Goal: Information Seeking & Learning: Learn about a topic

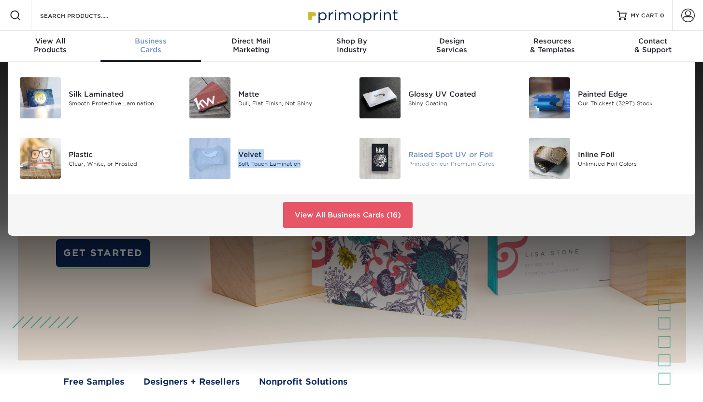
click at [431, 152] on div "Raised Spot UV or Foil" at bounding box center [461, 154] width 106 height 11
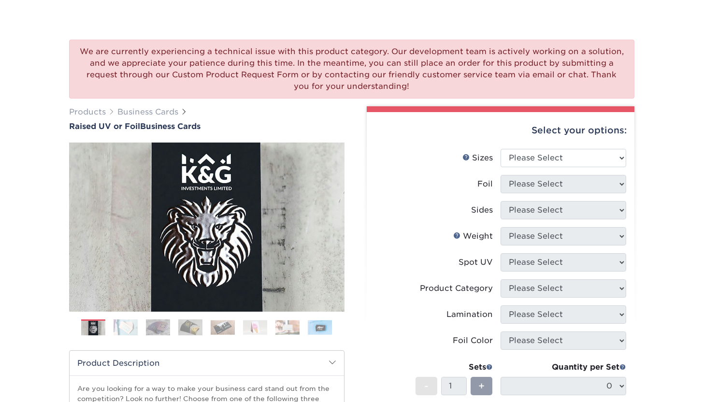
scroll to position [70, 0]
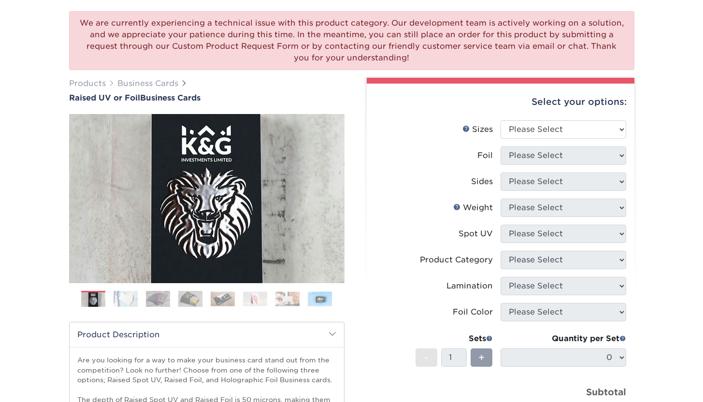
click at [128, 297] on img at bounding box center [126, 298] width 24 height 17
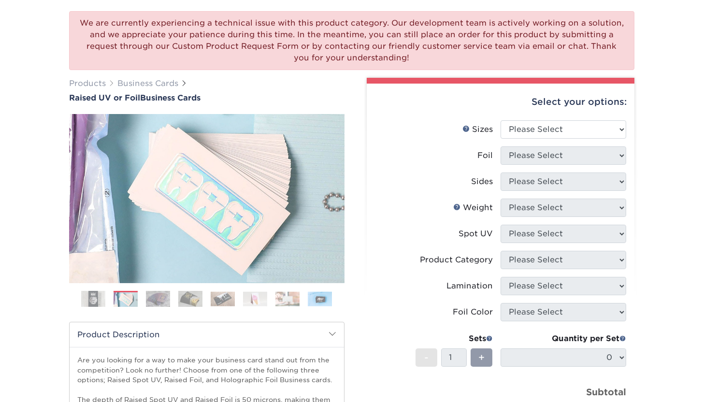
click at [155, 301] on img at bounding box center [158, 298] width 24 height 17
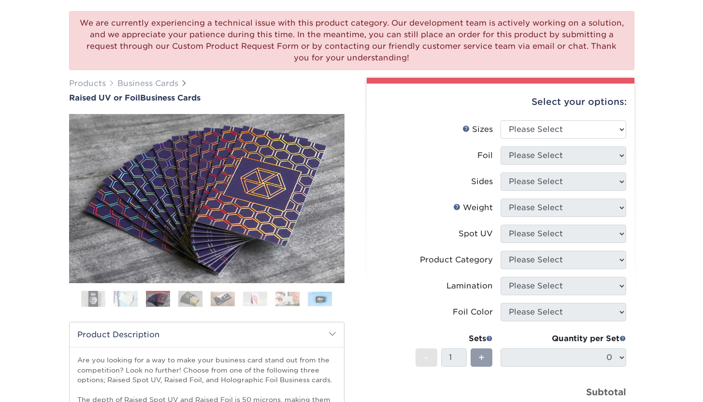
click at [195, 300] on img at bounding box center [190, 298] width 24 height 17
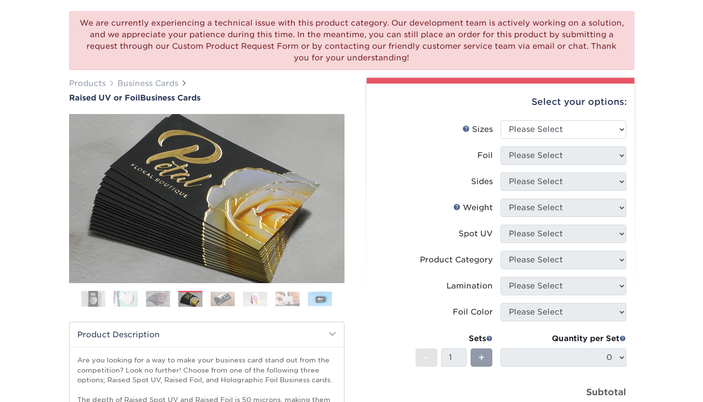
click at [213, 300] on img at bounding box center [223, 298] width 24 height 15
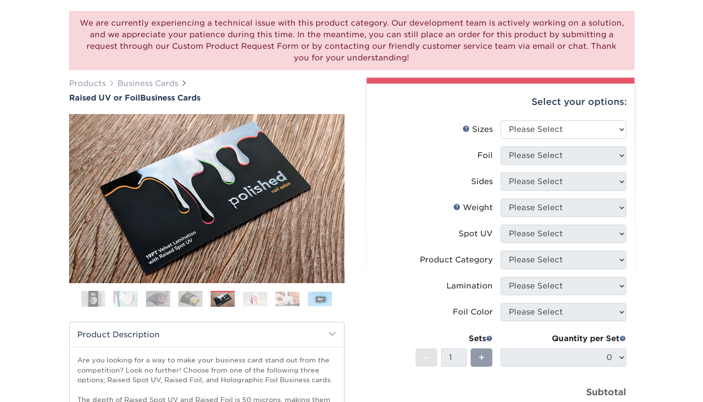
click at [259, 303] on img at bounding box center [255, 298] width 24 height 15
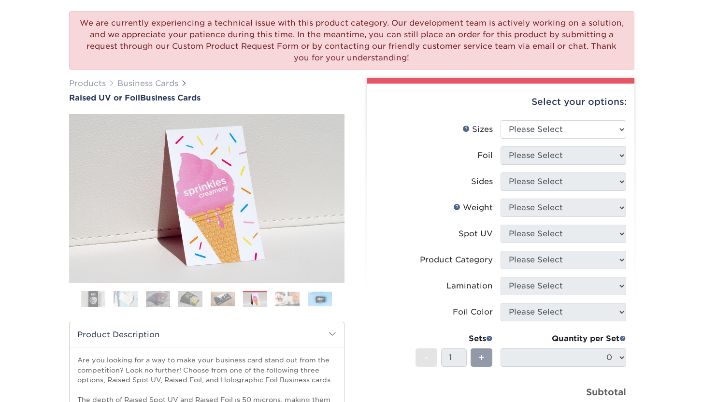
click at [288, 304] on img at bounding box center [287, 298] width 24 height 15
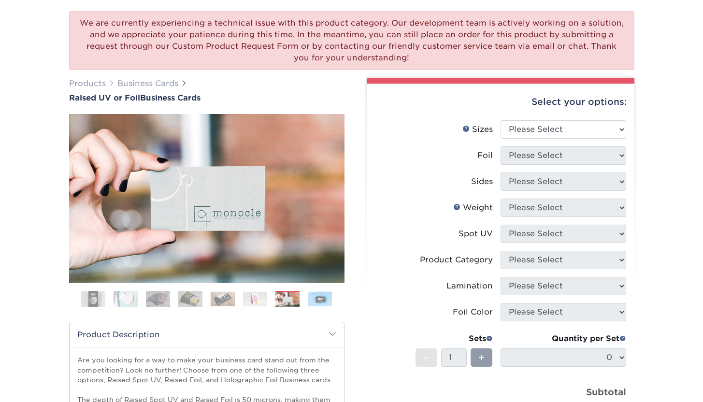
click at [320, 303] on img at bounding box center [320, 298] width 24 height 15
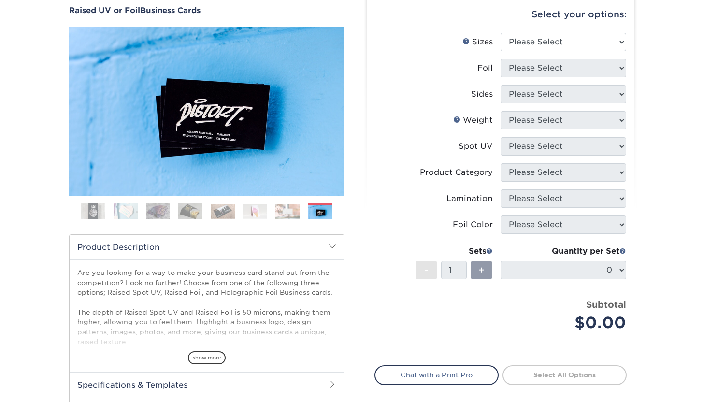
scroll to position [0, 0]
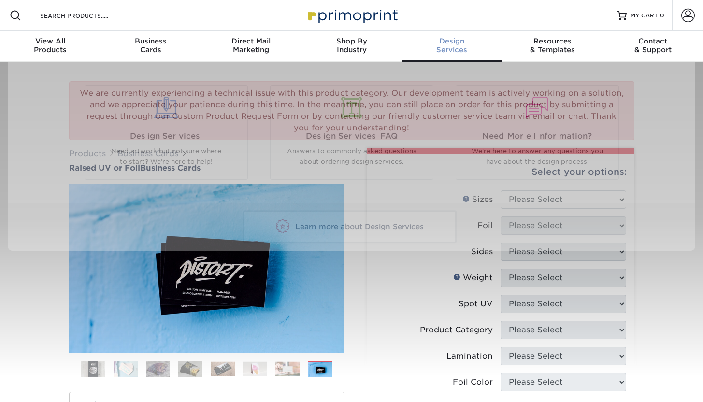
click at [452, 45] on div "Design Services" at bounding box center [451, 45] width 100 height 17
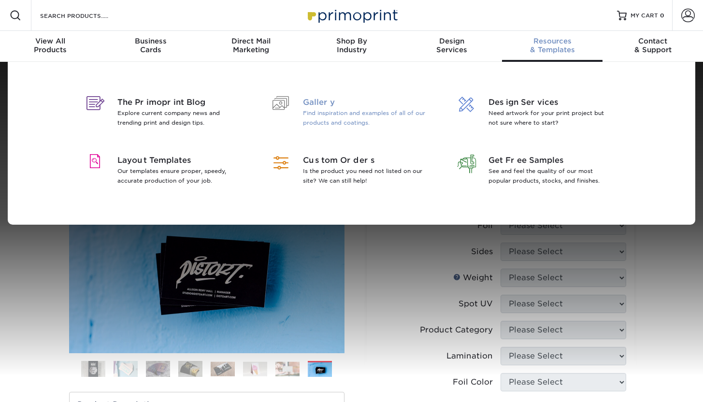
click at [351, 116] on p "Find inspiration and examples of all of our products and coatings." at bounding box center [365, 117] width 125 height 19
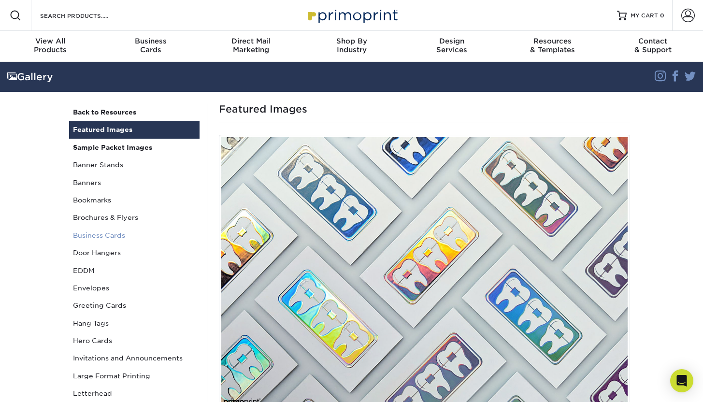
click at [110, 236] on link "Business Cards" at bounding box center [134, 235] width 130 height 17
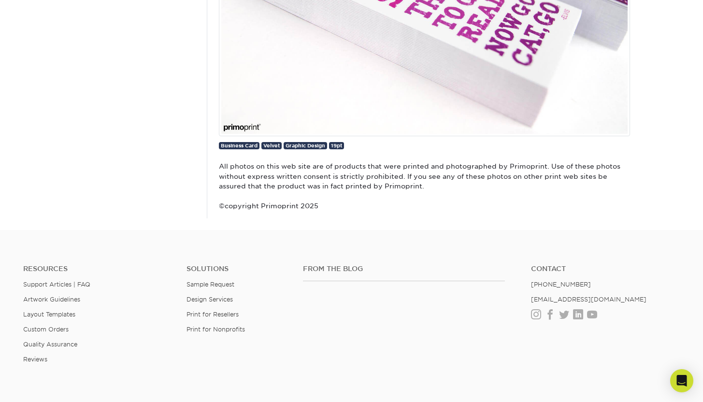
scroll to position [23193, 0]
